Goal: Task Accomplishment & Management: Use online tool/utility

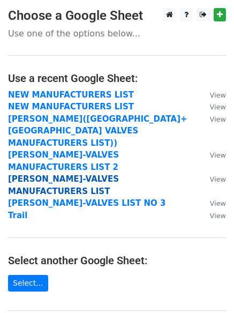
click at [99, 174] on strong "[PERSON_NAME]-VALVES MANUFACTURERS LIST" at bounding box center [63, 185] width 111 height 22
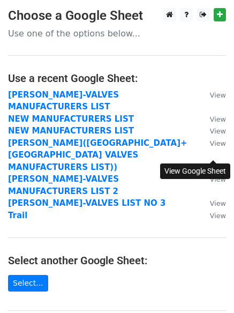
click at [217, 175] on small "View" at bounding box center [218, 179] width 16 height 8
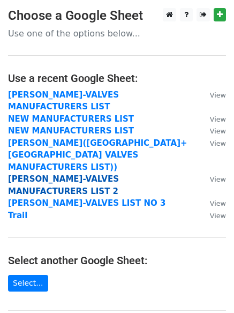
click at [119, 174] on strong "ROHAN SHARMA-VALVES MANUFACTURERS LIST 2" at bounding box center [63, 185] width 111 height 22
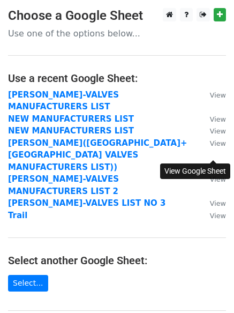
click at [219, 175] on small "View" at bounding box center [218, 179] width 16 height 8
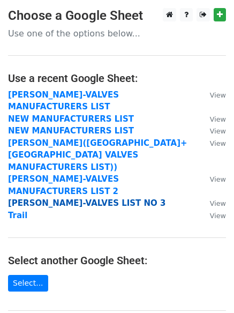
click at [92, 198] on strong "[PERSON_NAME]-VALVES LIST NO 3" at bounding box center [87, 203] width 158 height 10
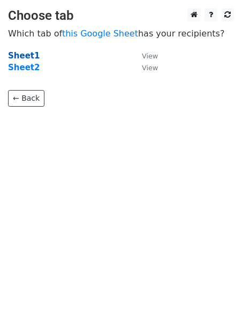
click at [22, 54] on strong "Sheet1" at bounding box center [24, 56] width 32 height 10
